Goal: Information Seeking & Learning: Check status

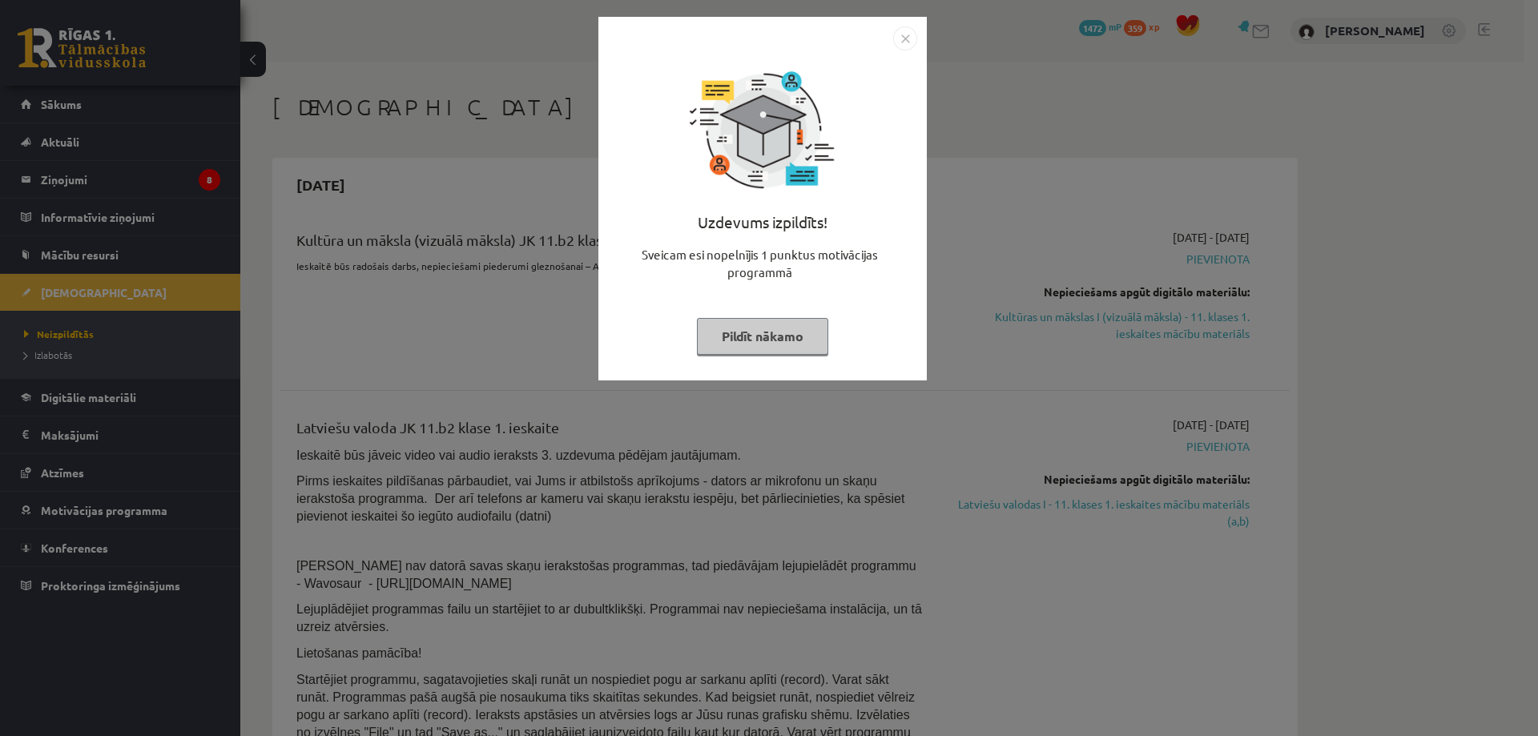
click at [898, 38] on img "Close" at bounding box center [905, 38] width 24 height 24
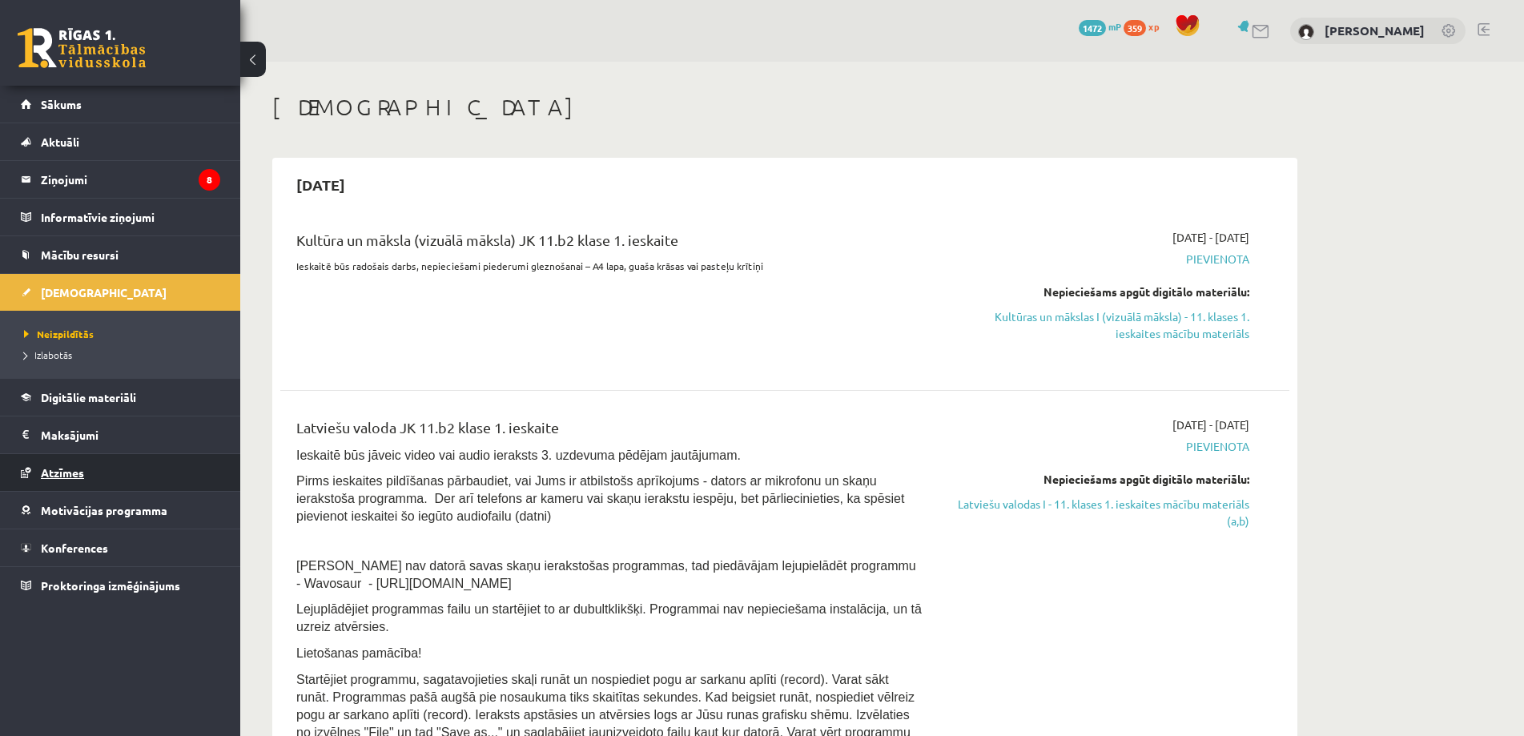
click at [62, 480] on link "Atzīmes" at bounding box center [120, 472] width 199 height 37
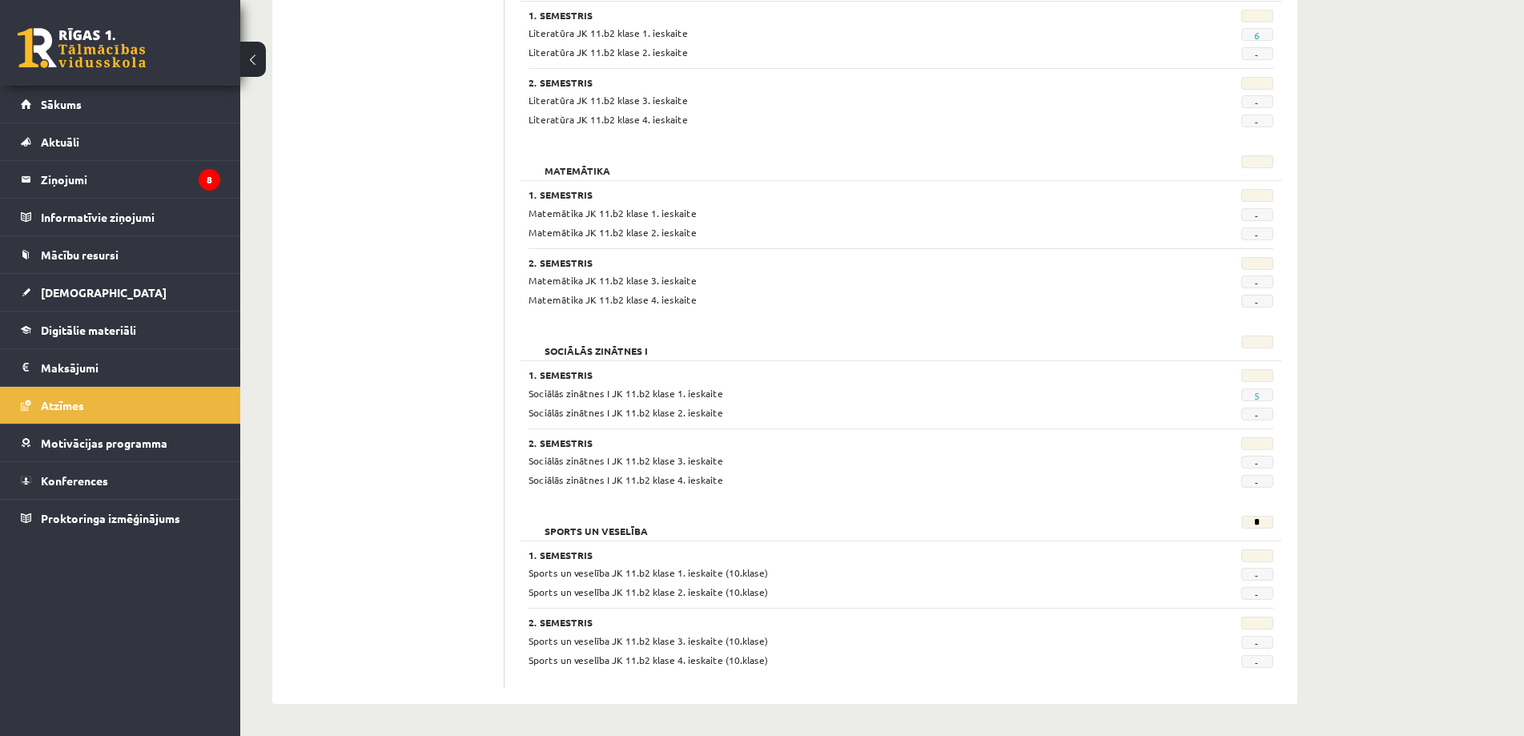
scroll to position [1208, 0]
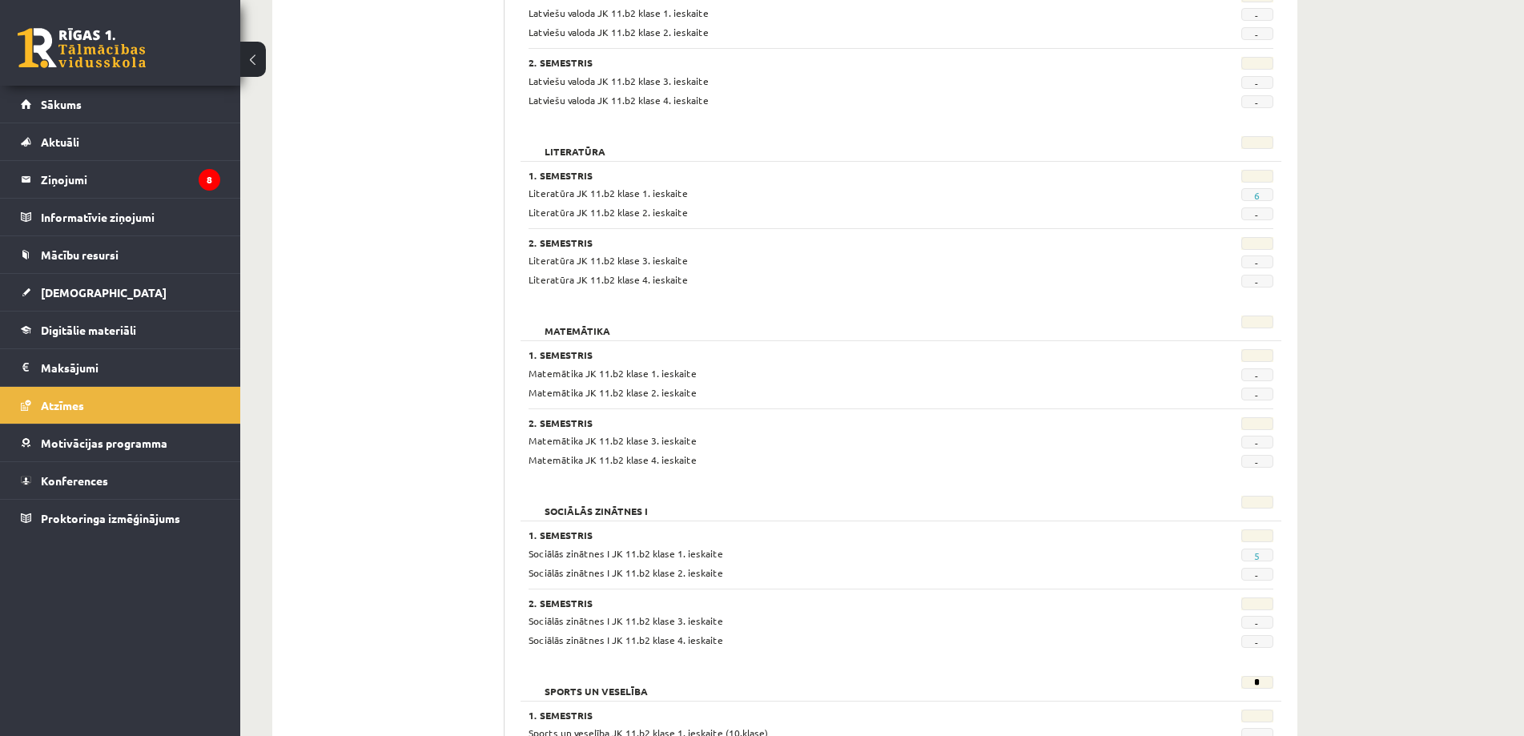
click at [1253, 194] on span "6" at bounding box center [1257, 194] width 32 height 13
click at [1261, 192] on span "6" at bounding box center [1257, 194] width 32 height 13
click at [1259, 195] on link "6" at bounding box center [1257, 195] width 6 height 13
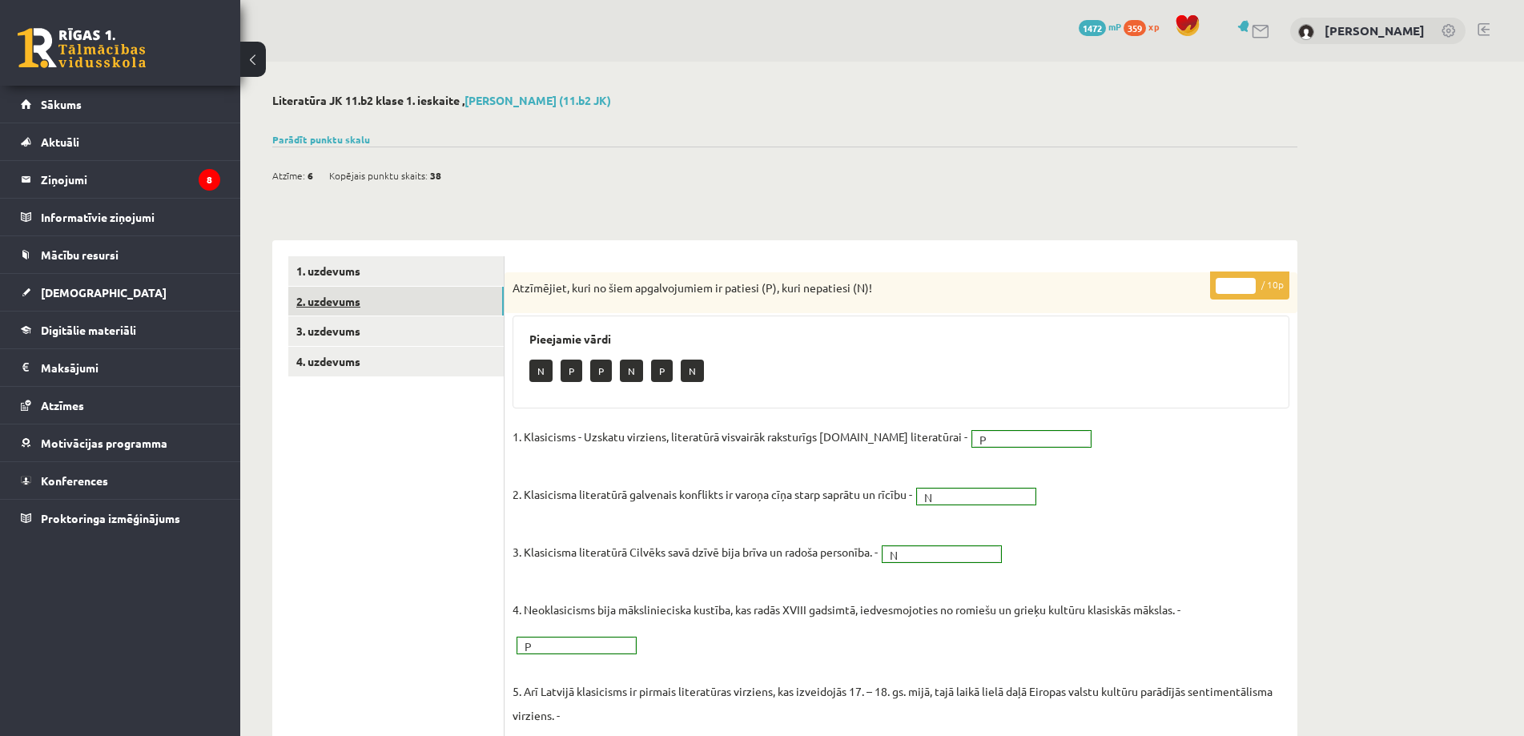
click at [314, 295] on link "2. uzdevums" at bounding box center [395, 302] width 215 height 30
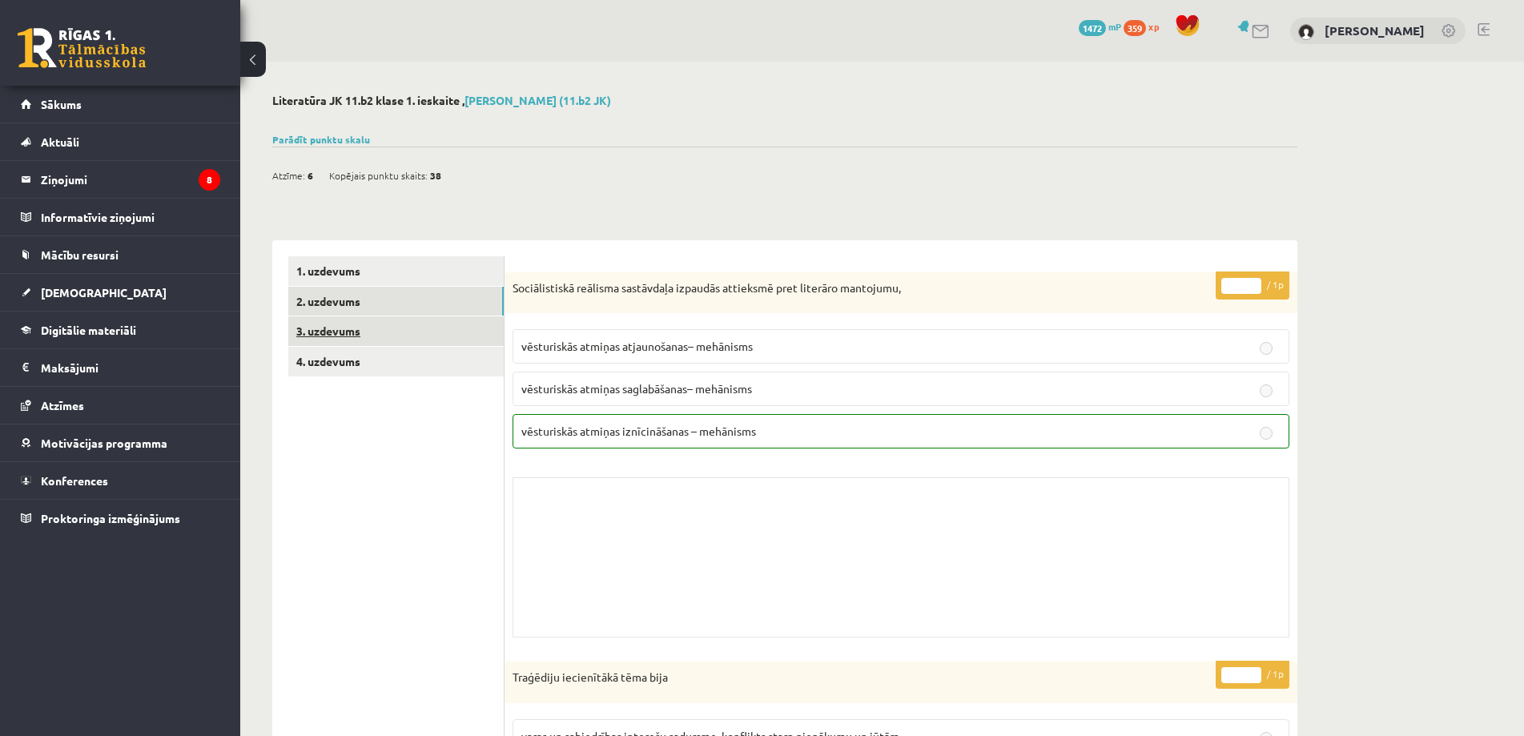
click at [316, 325] on link "3. uzdevums" at bounding box center [395, 331] width 215 height 30
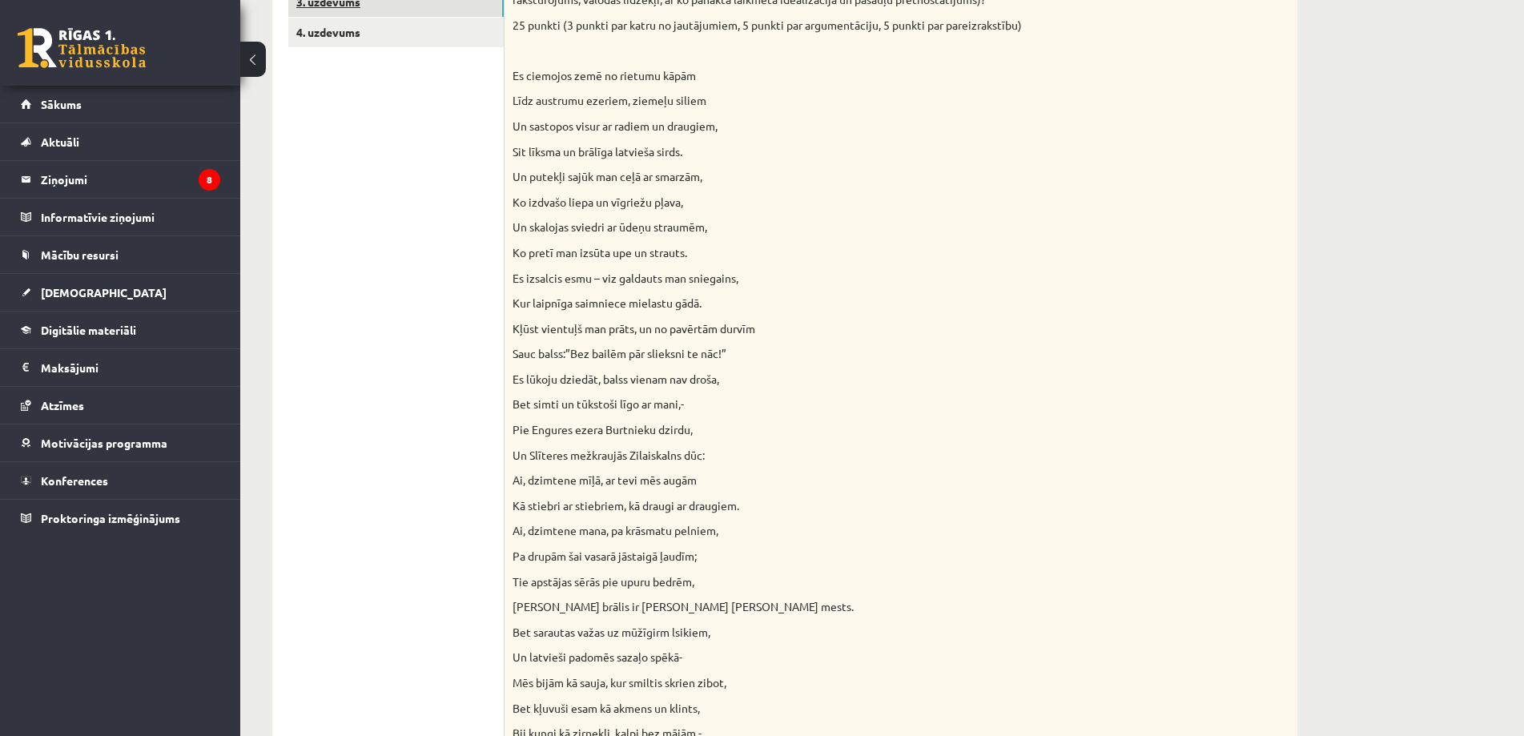
scroll to position [145, 0]
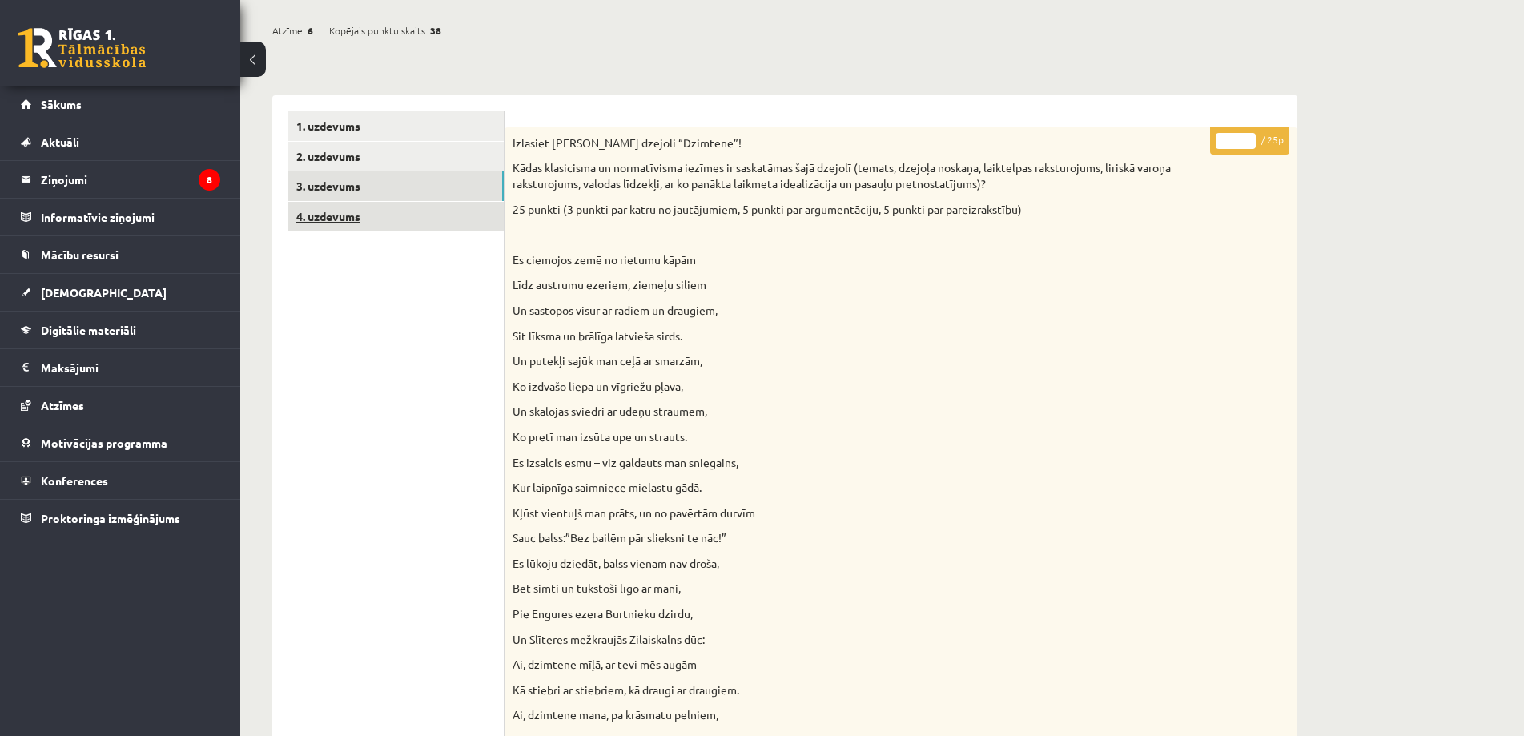
click at [378, 217] on link "4. uzdevums" at bounding box center [395, 217] width 215 height 30
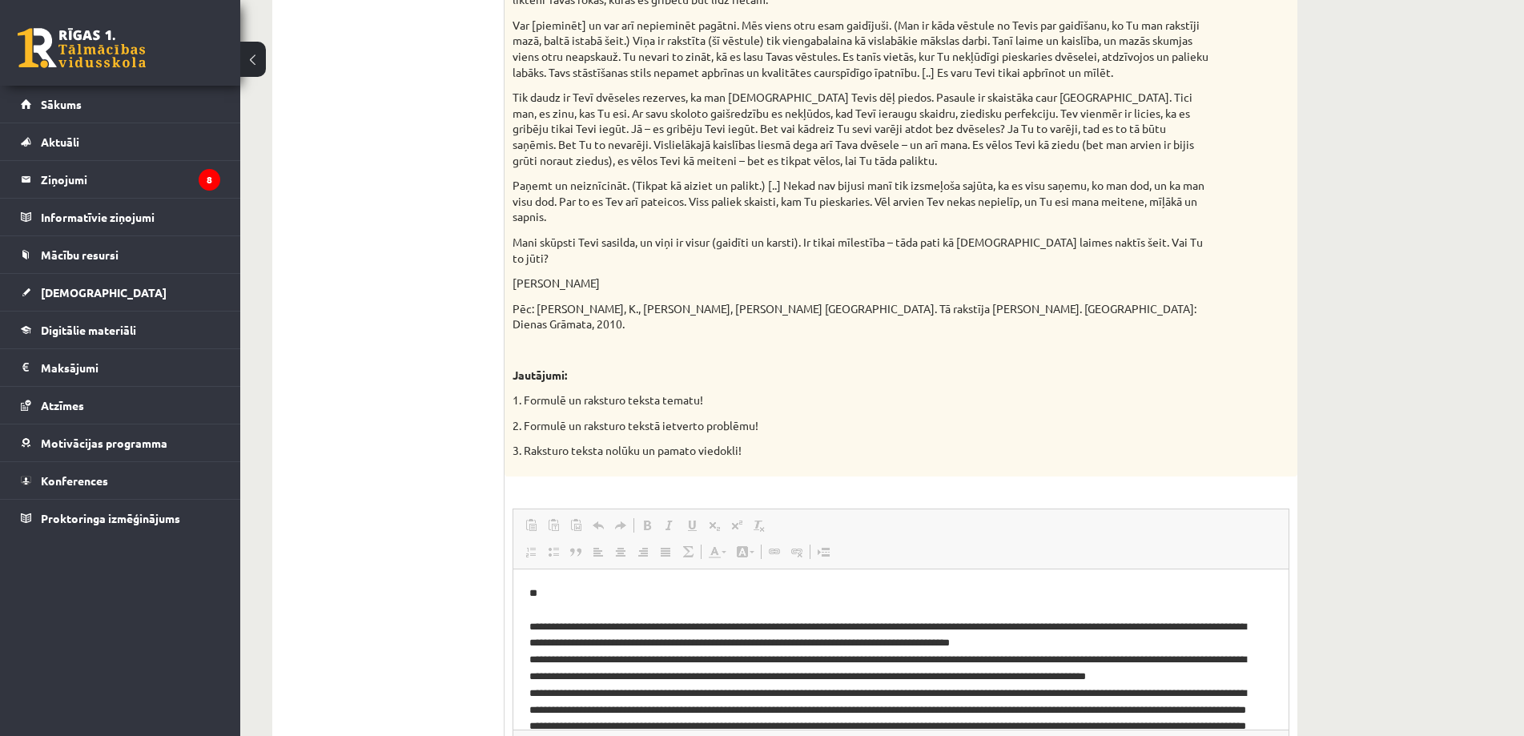
scroll to position [1620, 0]
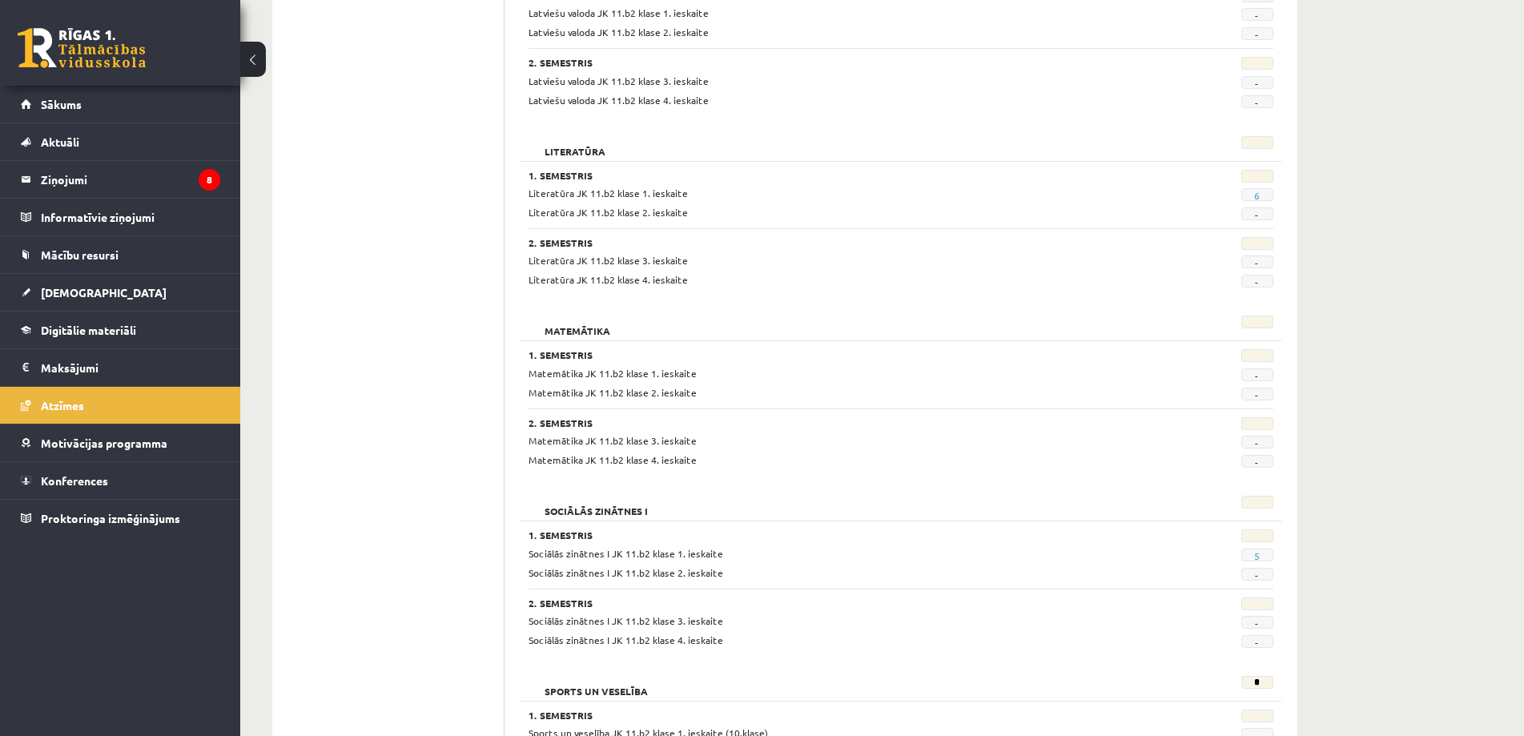
scroll to position [1288, 0]
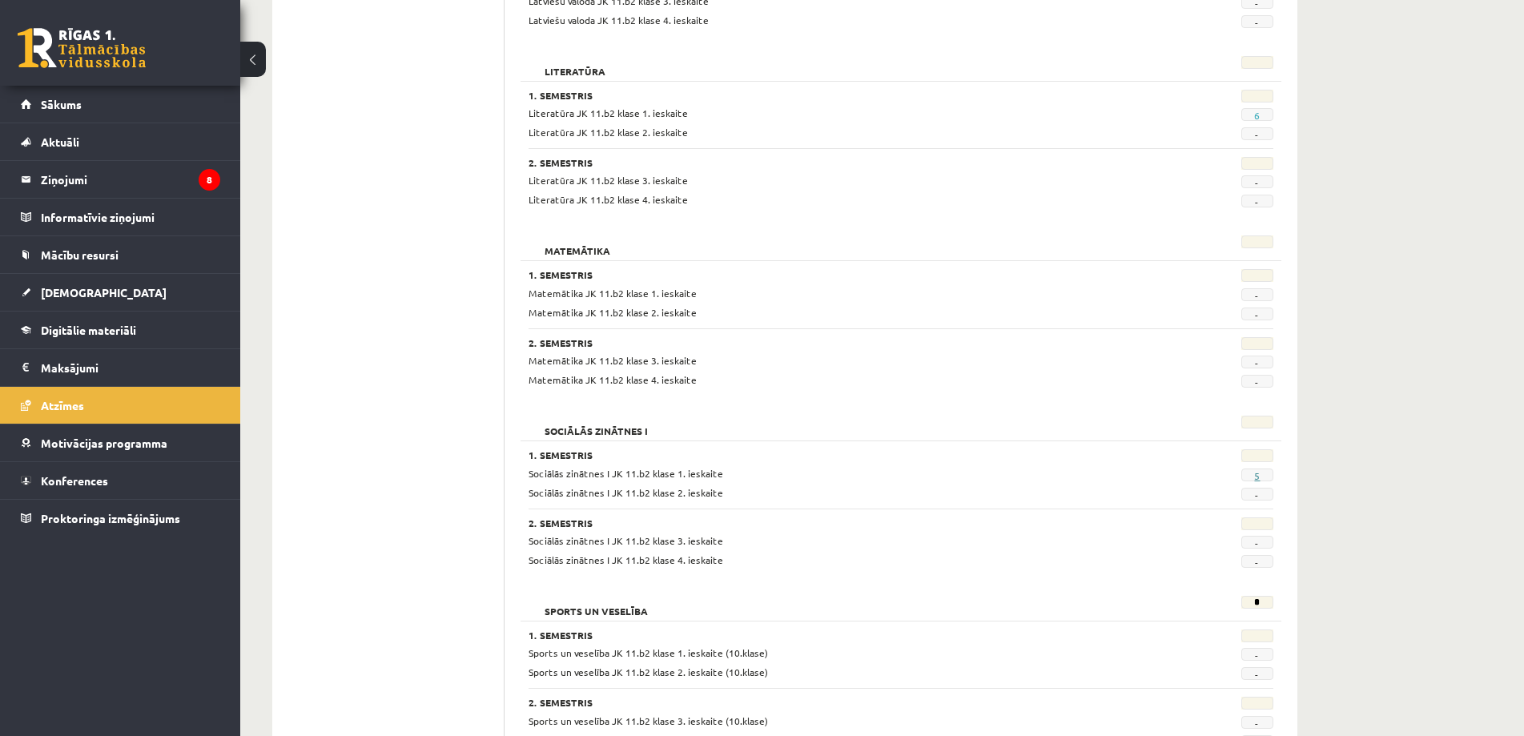
click at [1258, 479] on link "5" at bounding box center [1257, 475] width 6 height 13
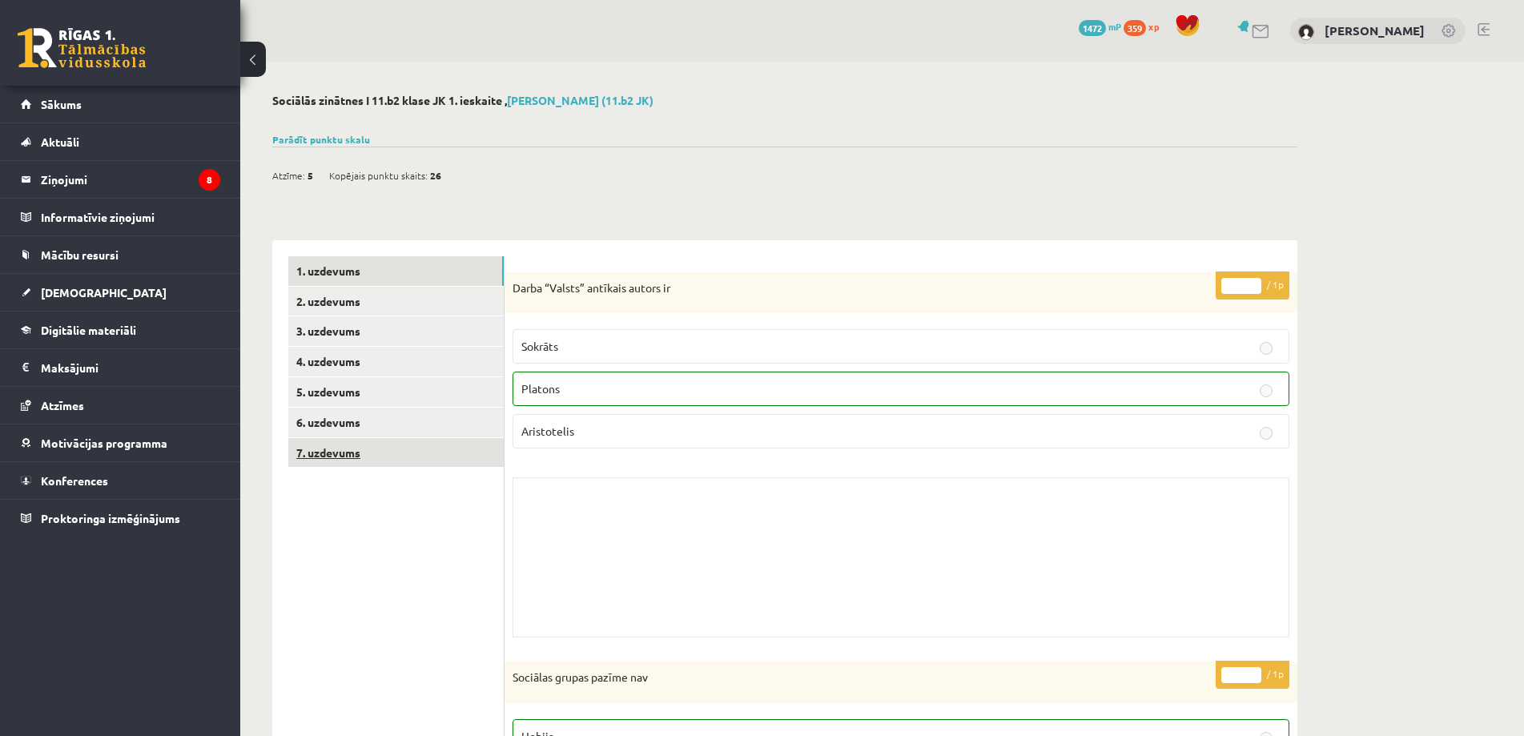
click at [372, 447] on link "7. uzdevums" at bounding box center [395, 453] width 215 height 30
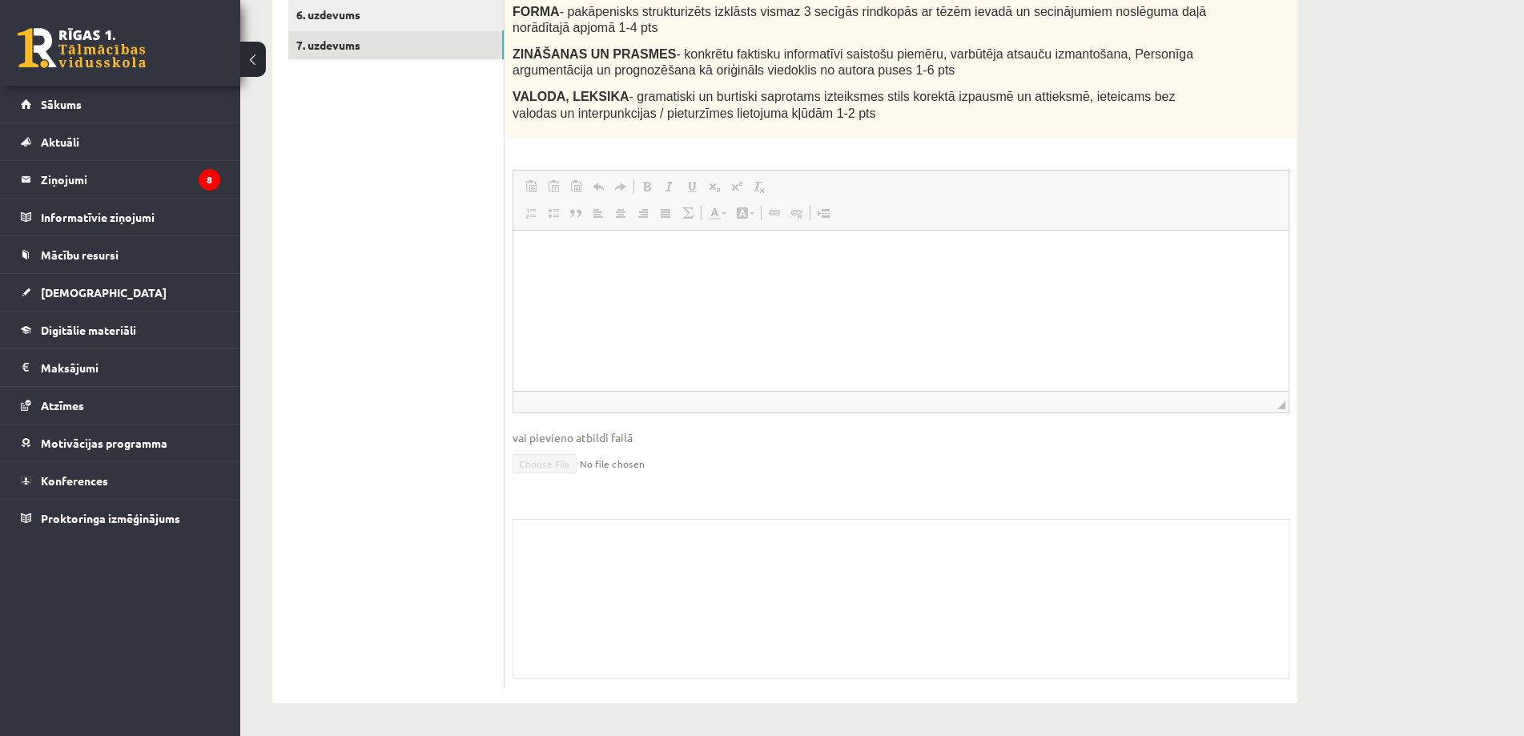
scroll to position [167, 0]
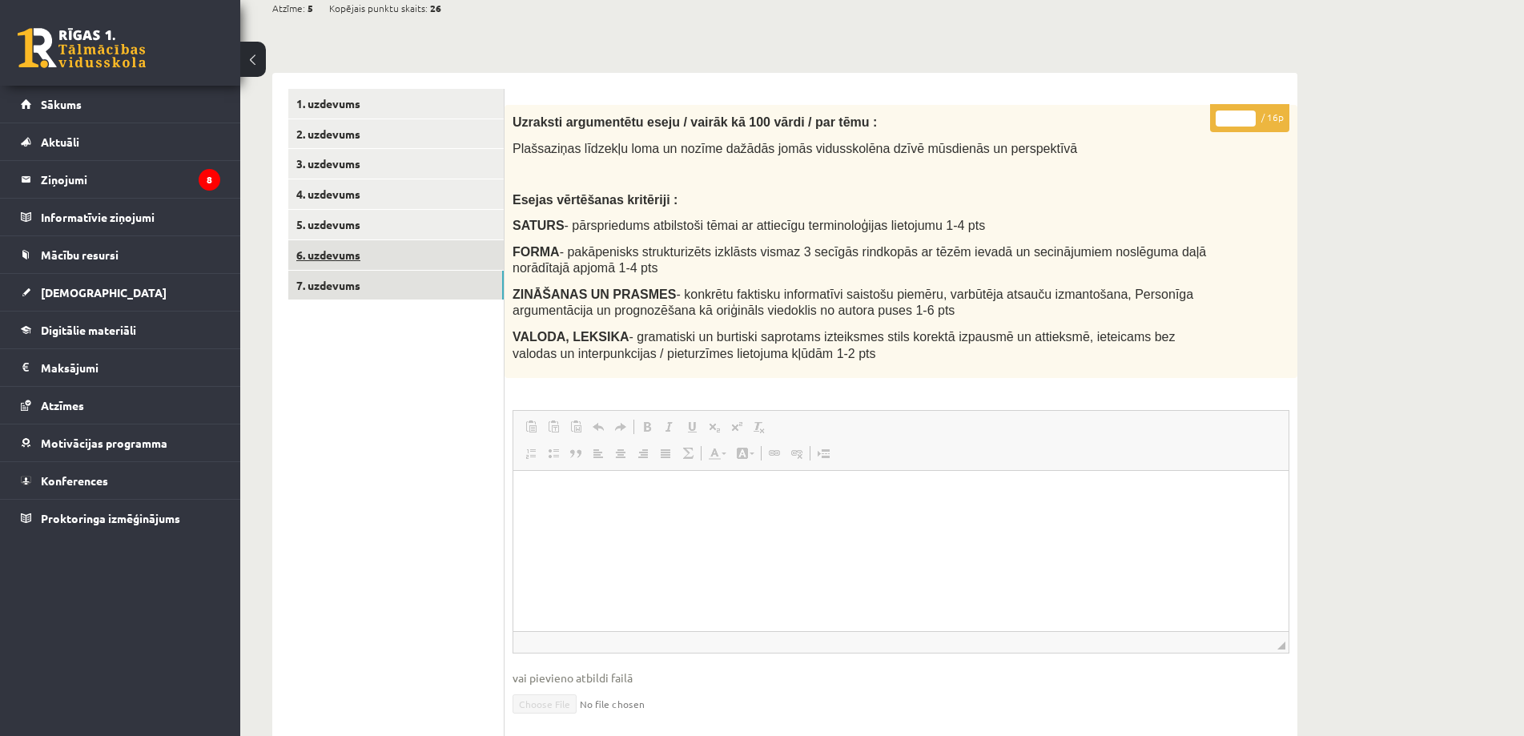
click at [349, 264] on link "6. uzdevums" at bounding box center [395, 255] width 215 height 30
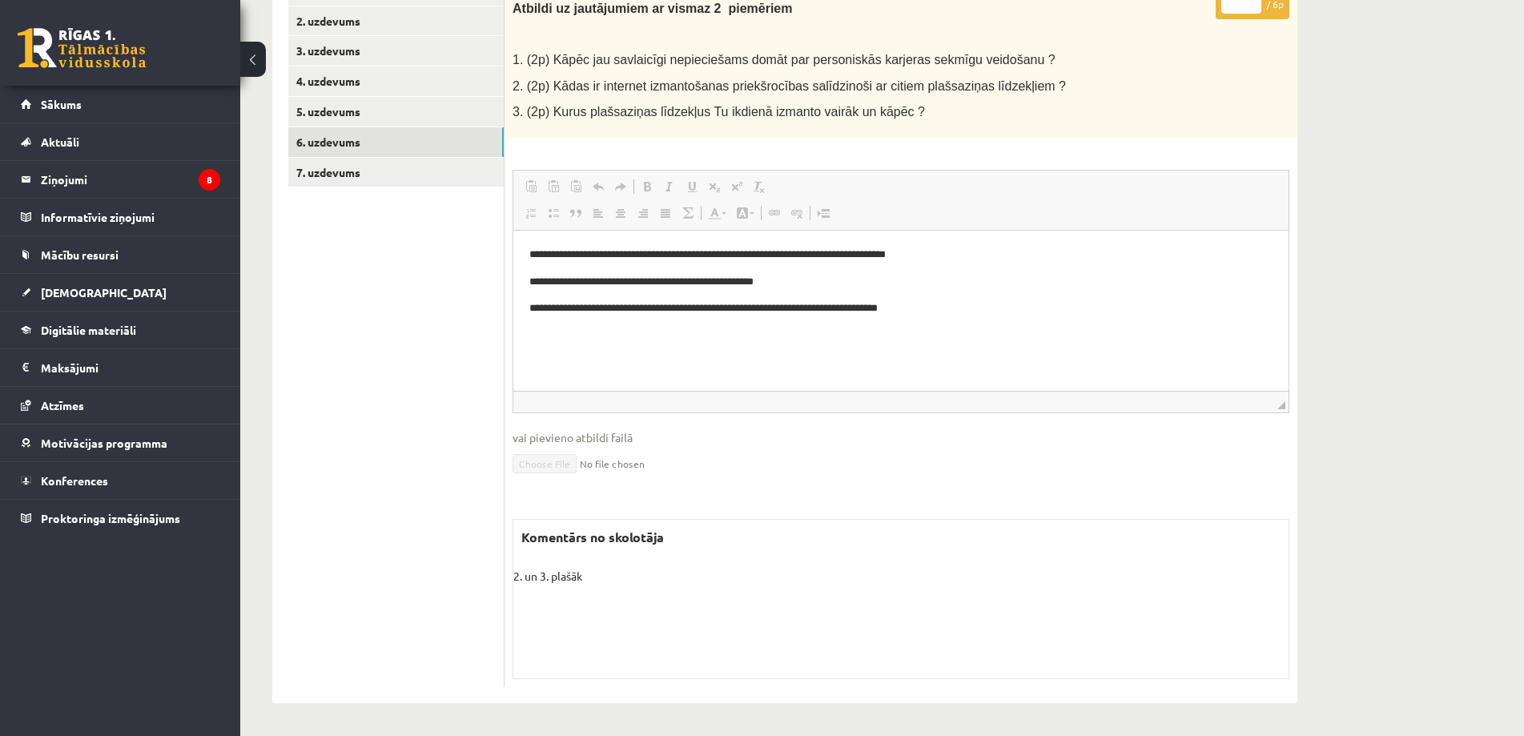
scroll to position [200, 0]
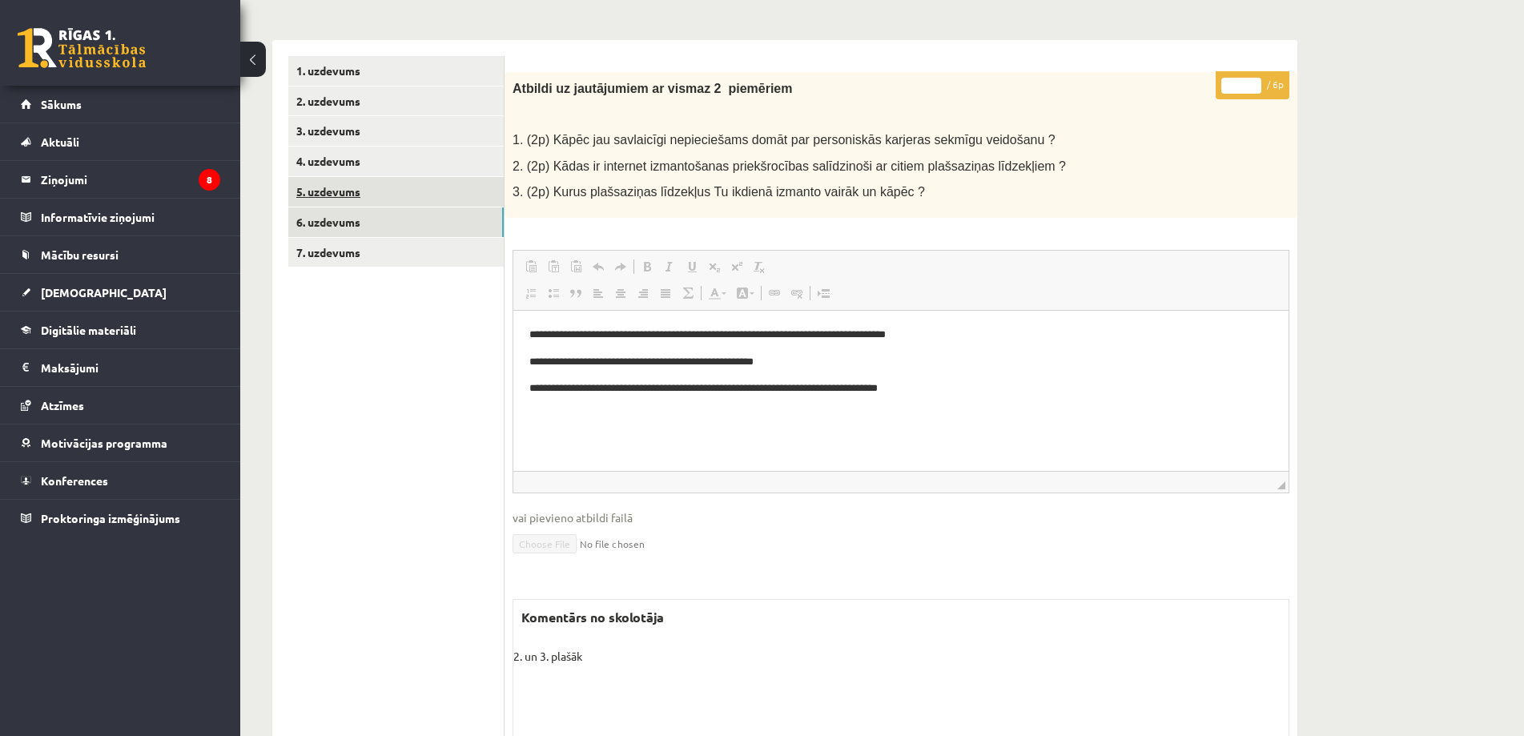
click at [317, 200] on link "5. uzdevums" at bounding box center [395, 192] width 215 height 30
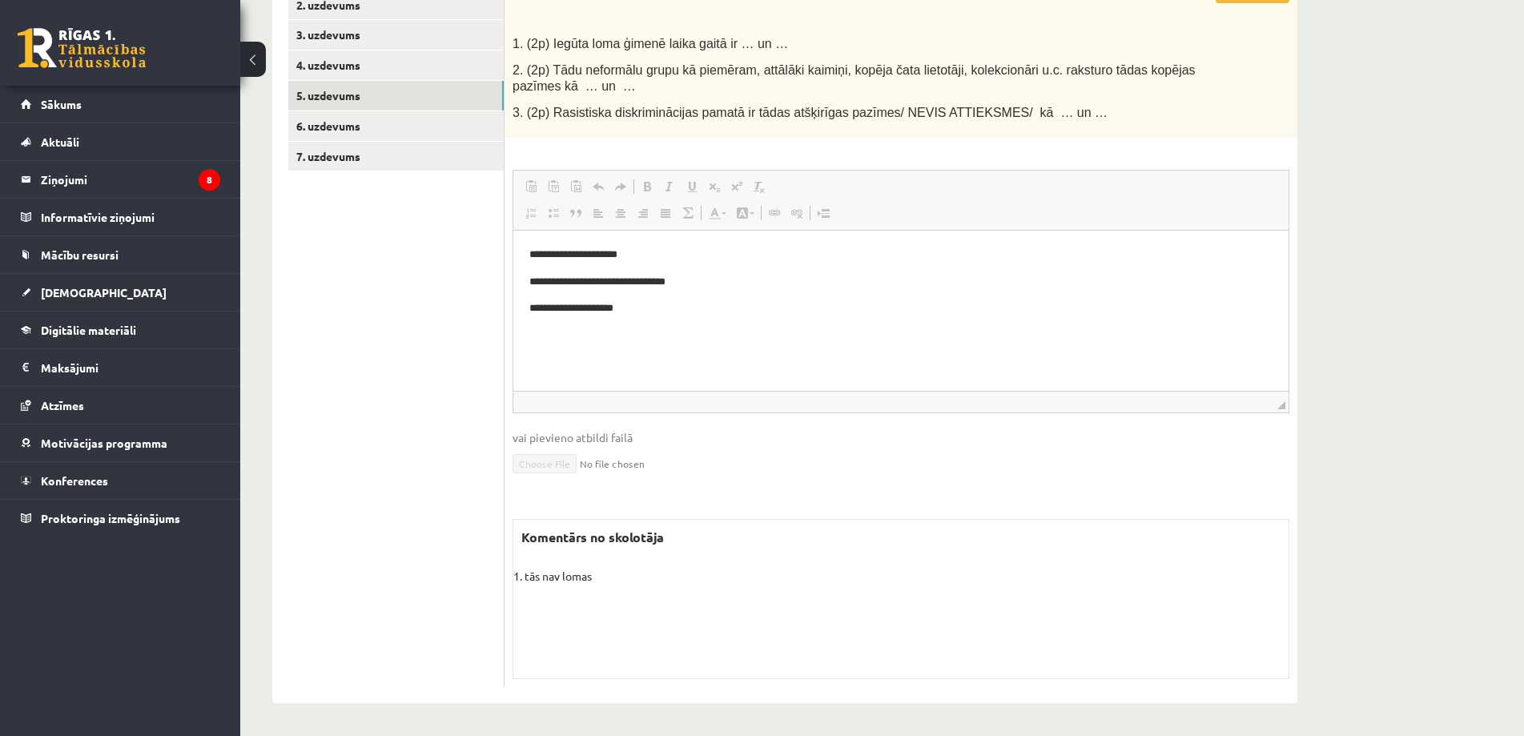
scroll to position [216, 0]
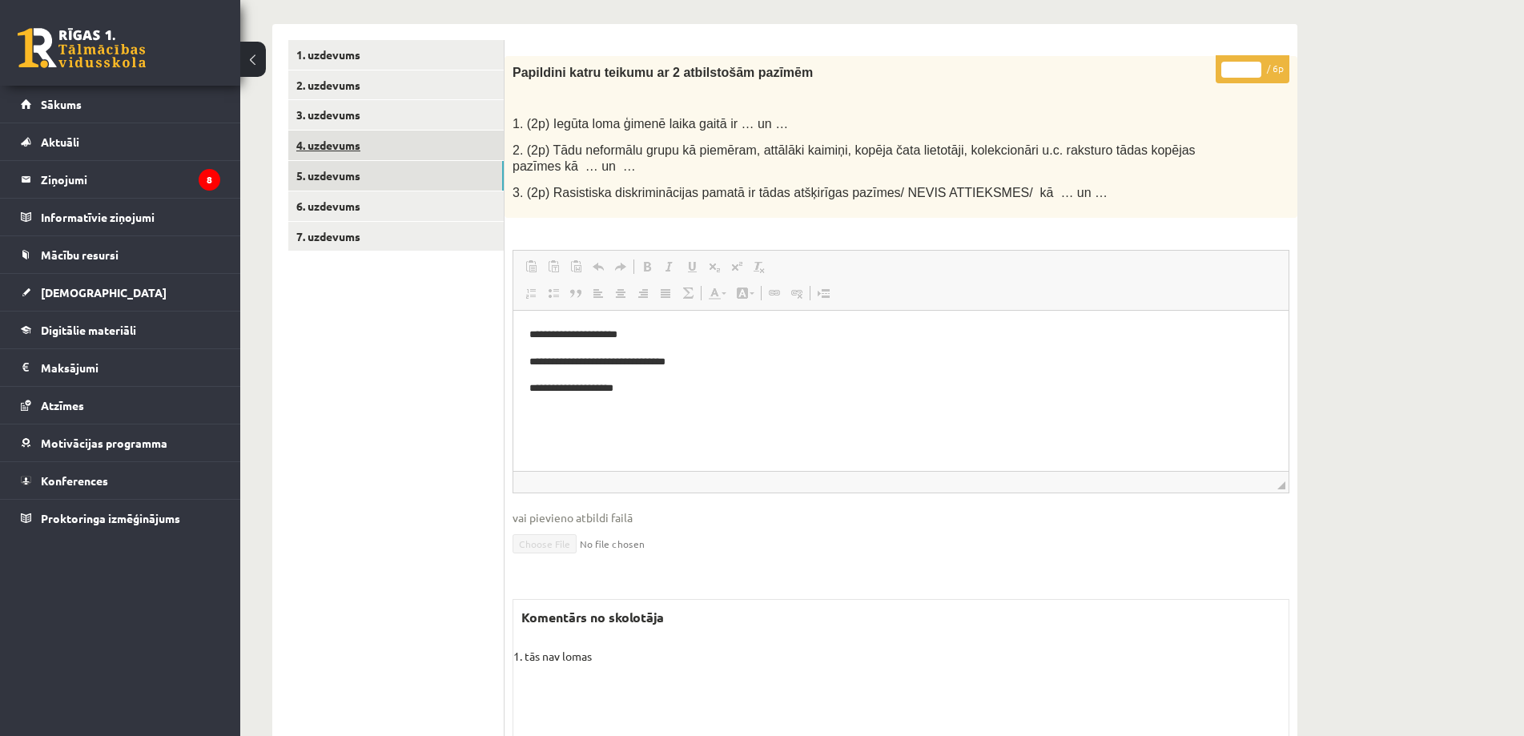
click at [339, 151] on link "4. uzdevums" at bounding box center [395, 146] width 215 height 30
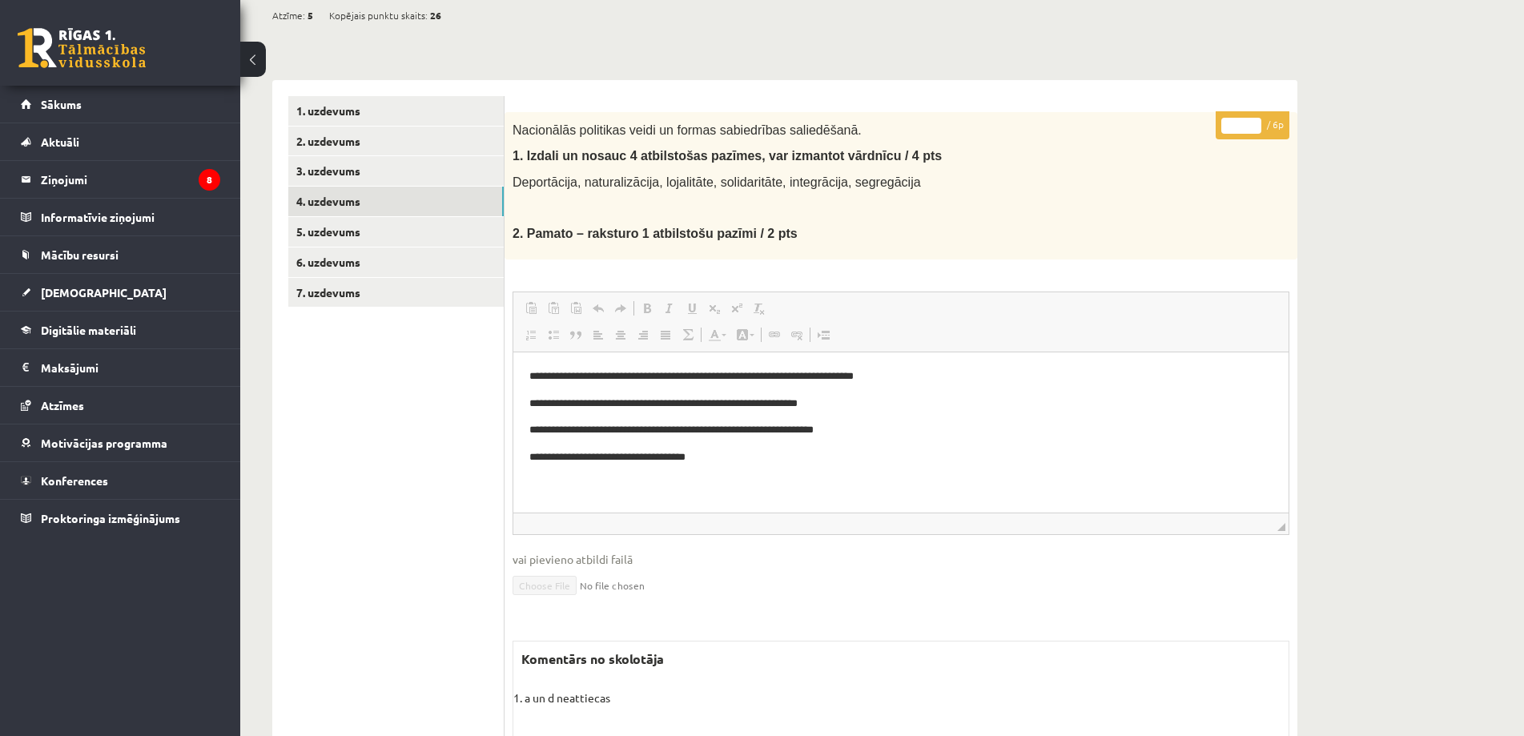
scroll to position [51, 0]
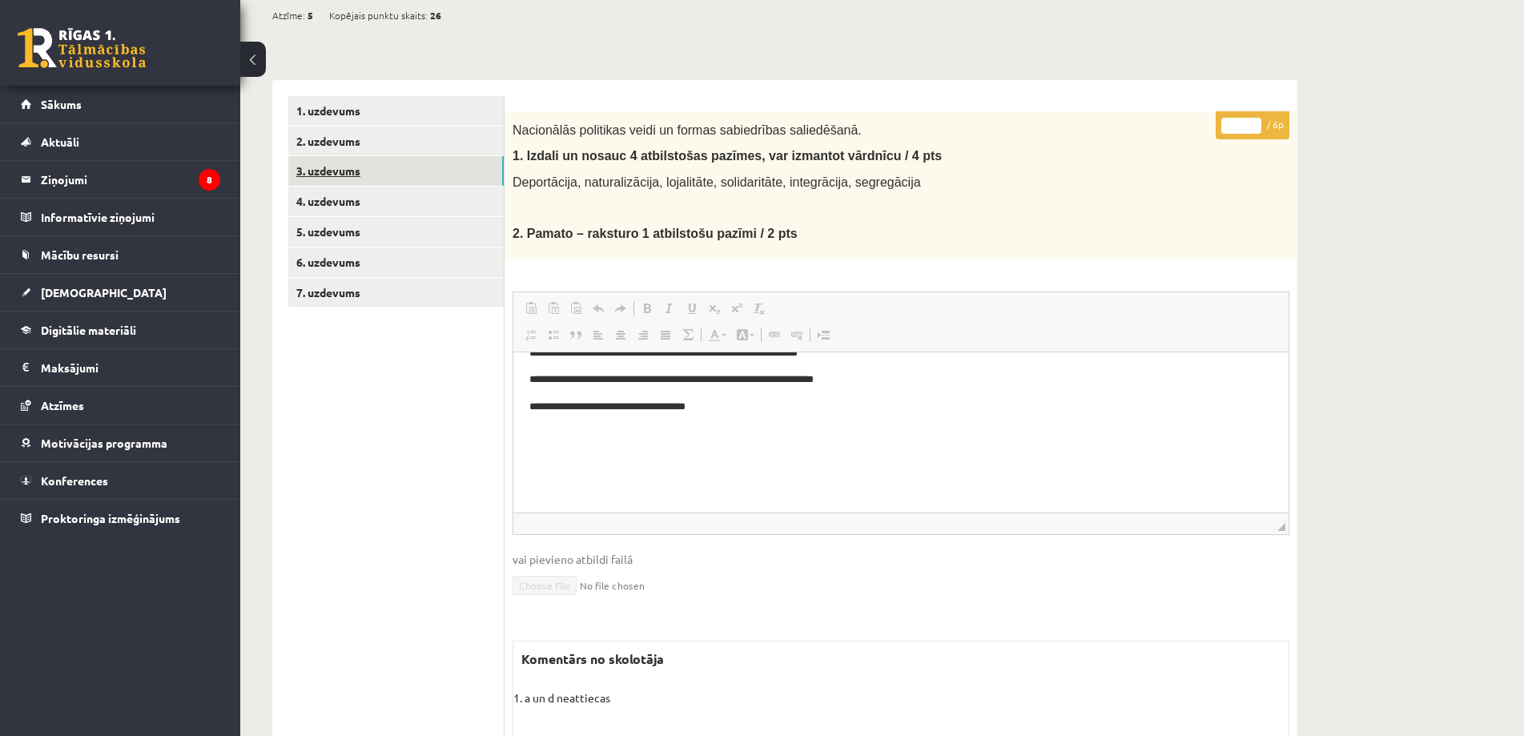
click at [342, 165] on link "3. uzdevums" at bounding box center [395, 171] width 215 height 30
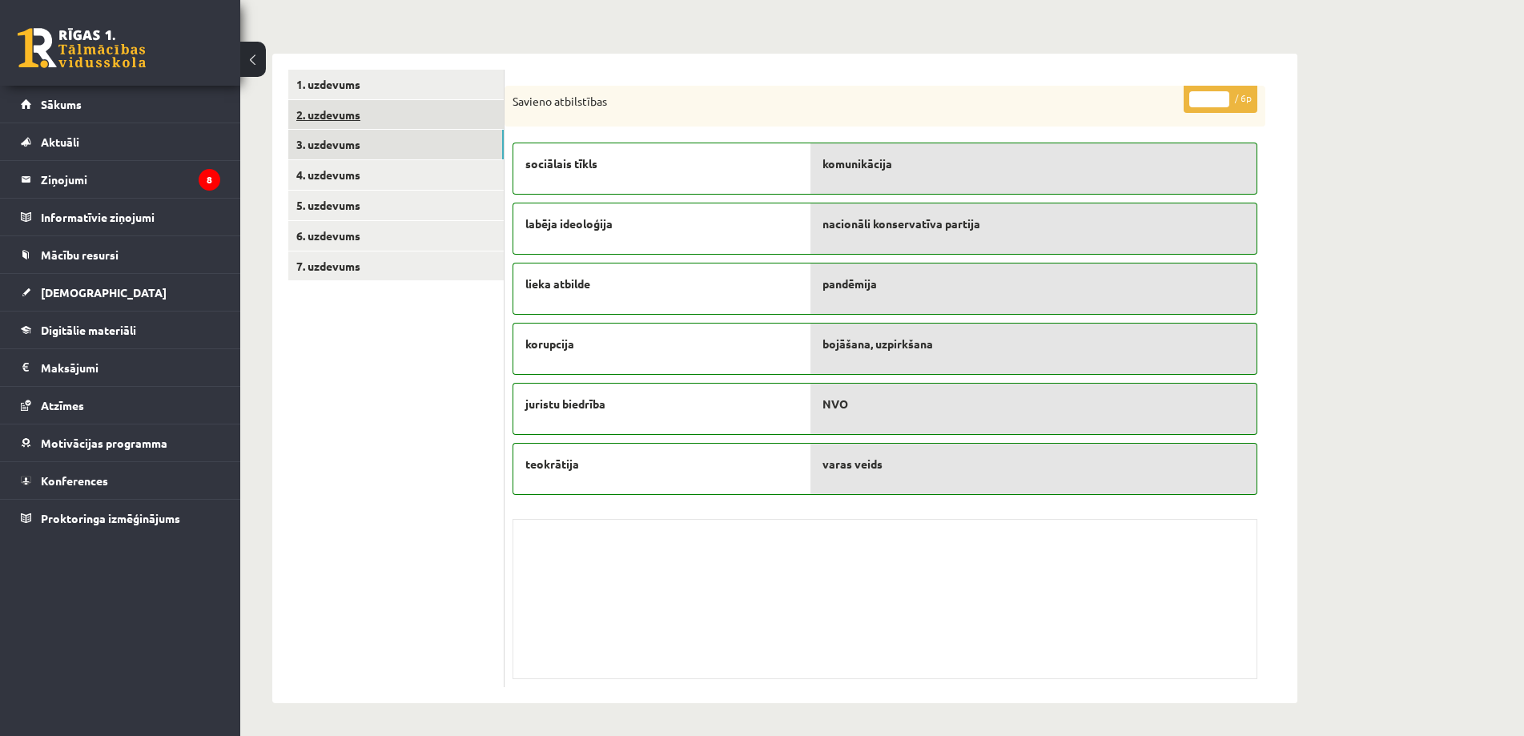
click at [324, 112] on link "2. uzdevums" at bounding box center [395, 115] width 215 height 30
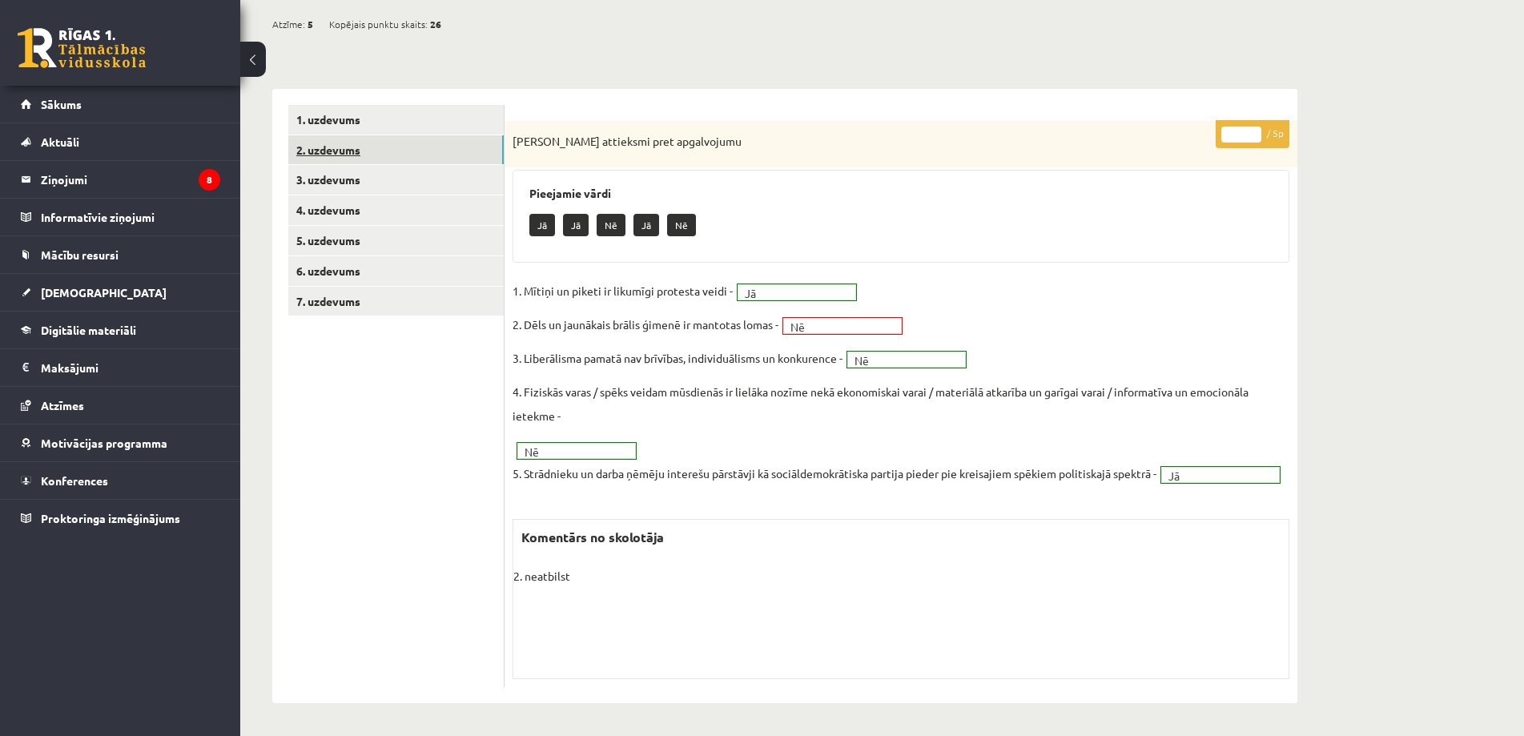
scroll to position [175, 0]
click at [361, 105] on link "1. uzdevums" at bounding box center [395, 120] width 215 height 30
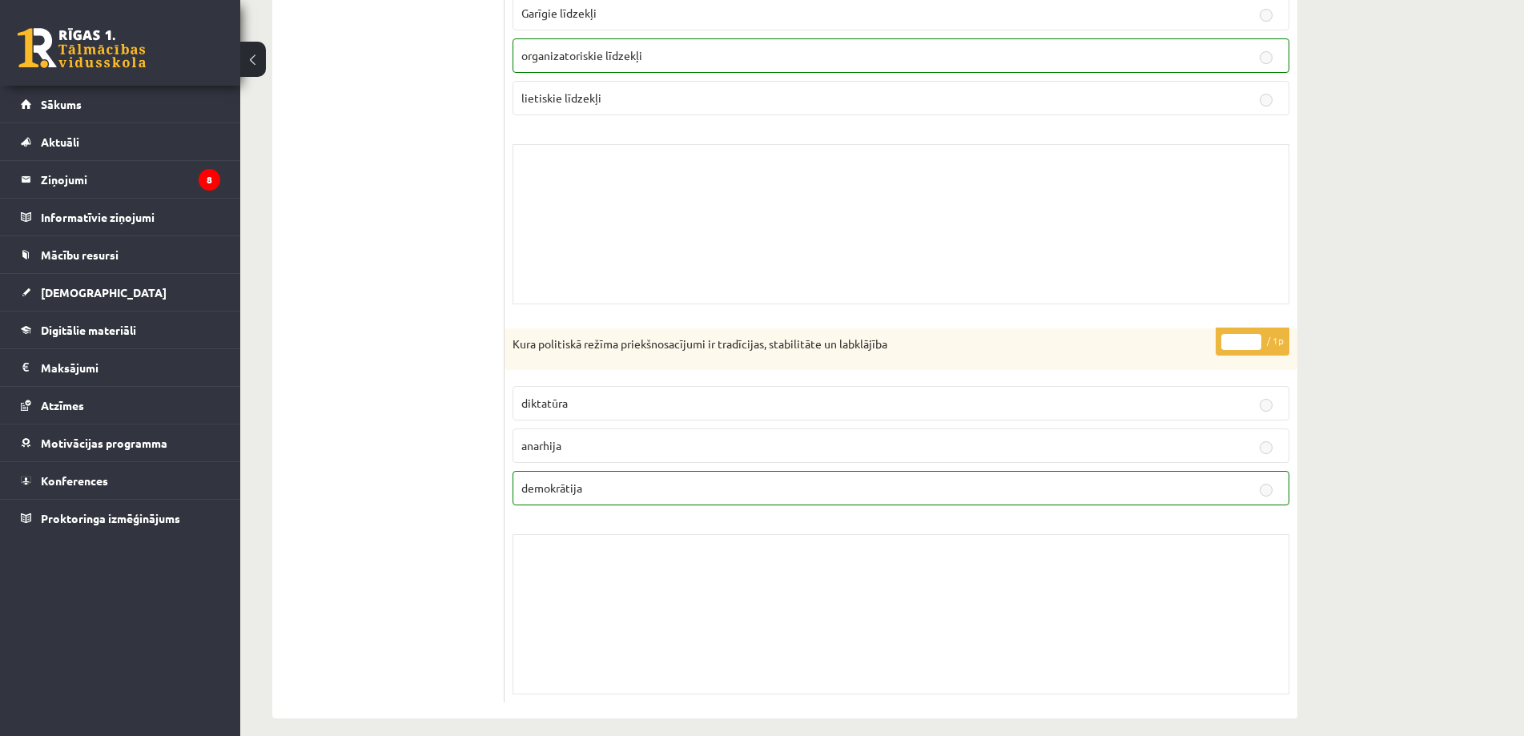
scroll to position [1518, 0]
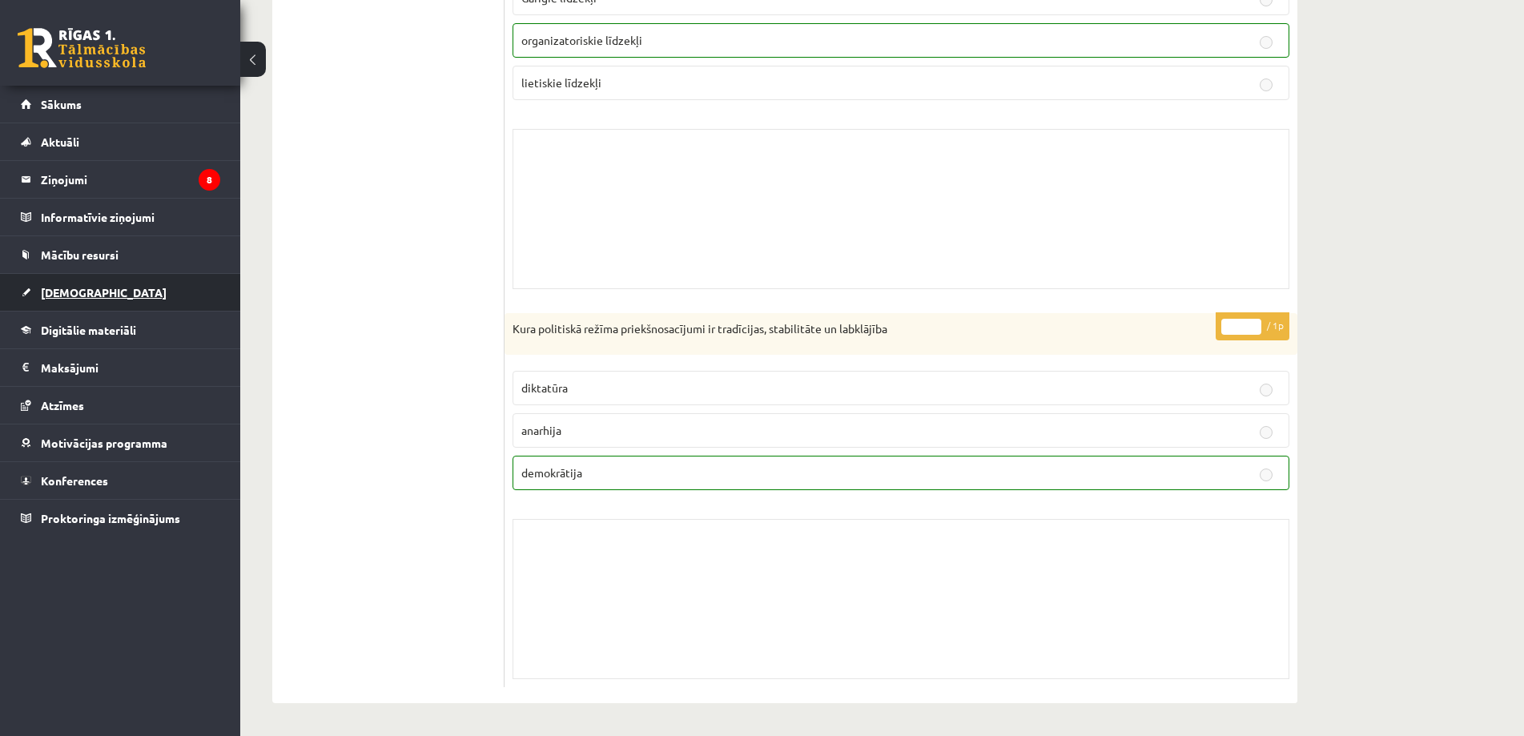
click at [66, 300] on link "[DEMOGRAPHIC_DATA]" at bounding box center [120, 292] width 199 height 37
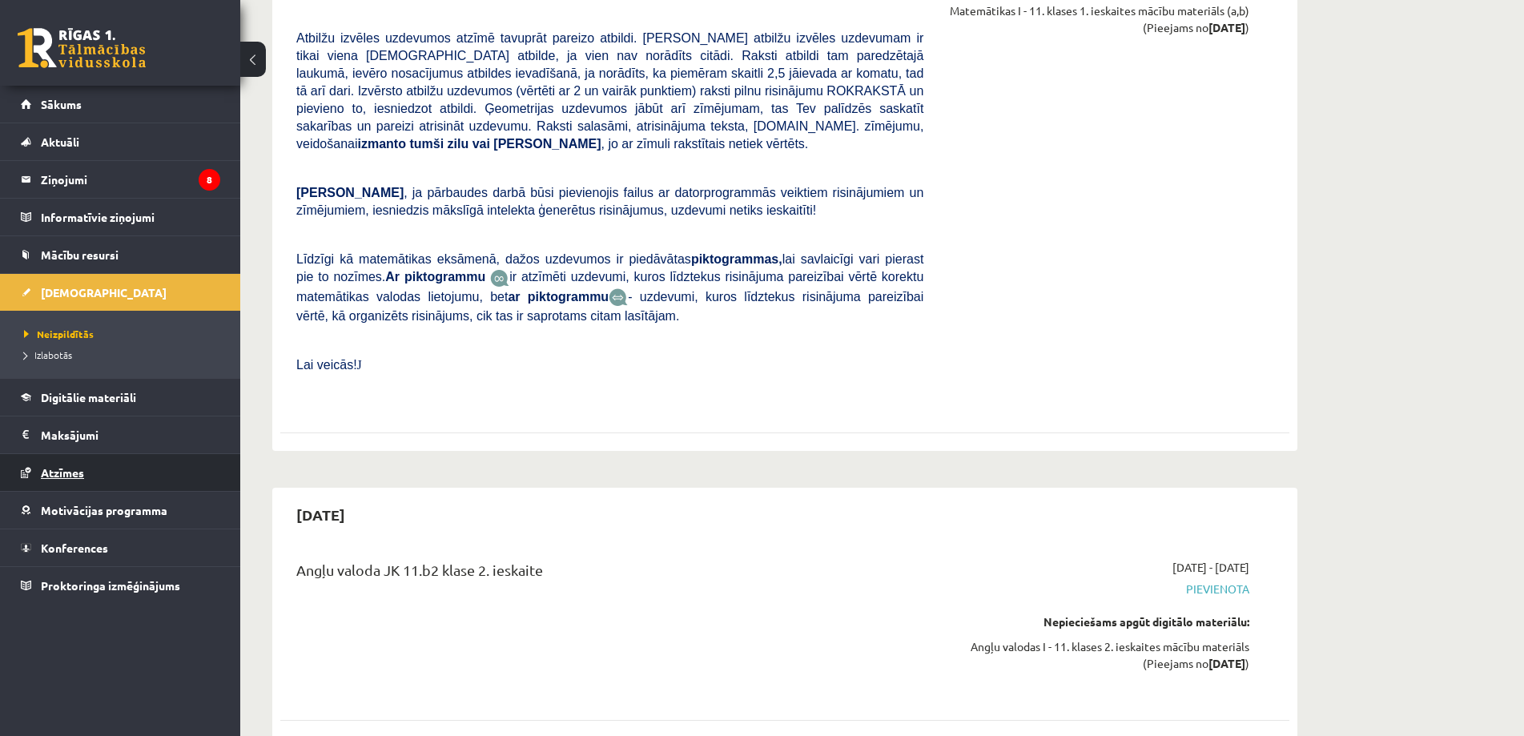
click at [81, 478] on span "Atzīmes" at bounding box center [62, 472] width 43 height 14
